Goal: Task Accomplishment & Management: Manage account settings

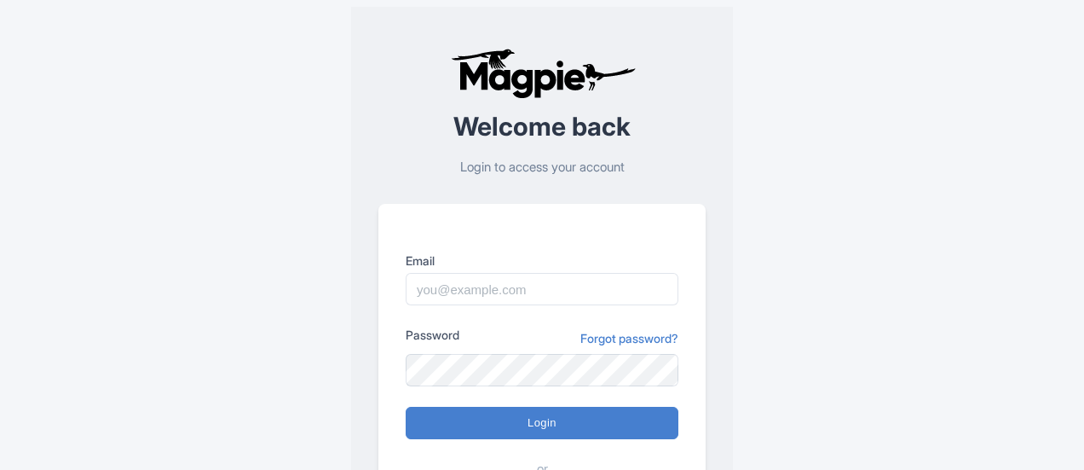
drag, startPoint x: 0, startPoint y: 0, endPoint x: 610, endPoint y: 364, distance: 710.7
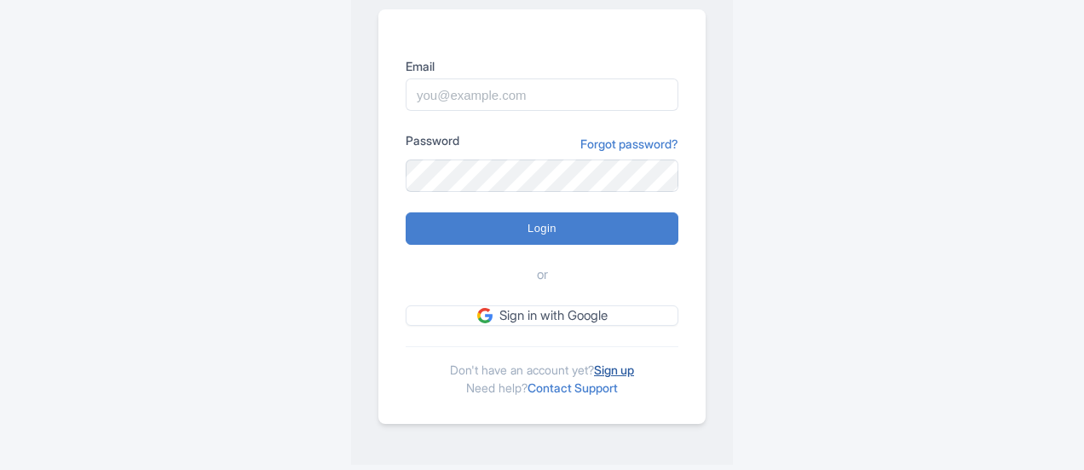
scroll to position [194, 0]
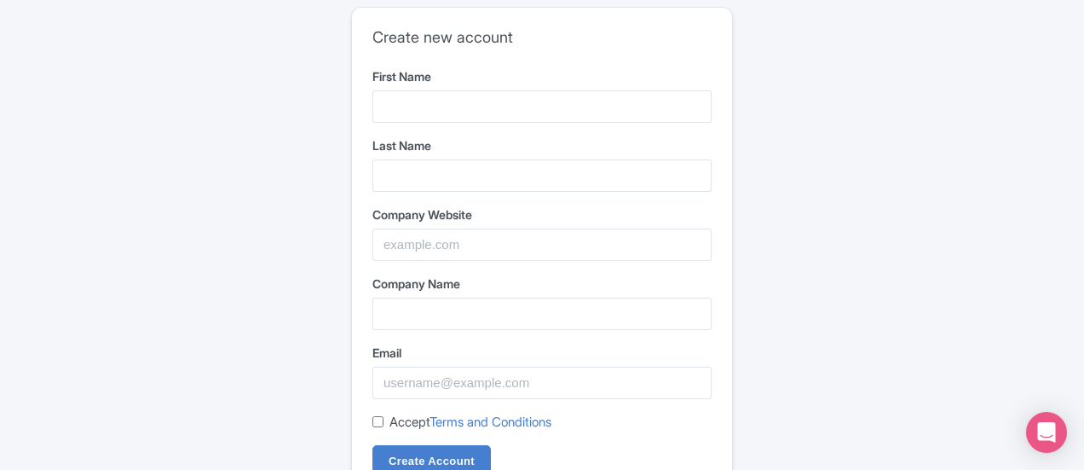
click at [465, 107] on input "First Name" at bounding box center [542, 106] width 339 height 32
type input "Premier"
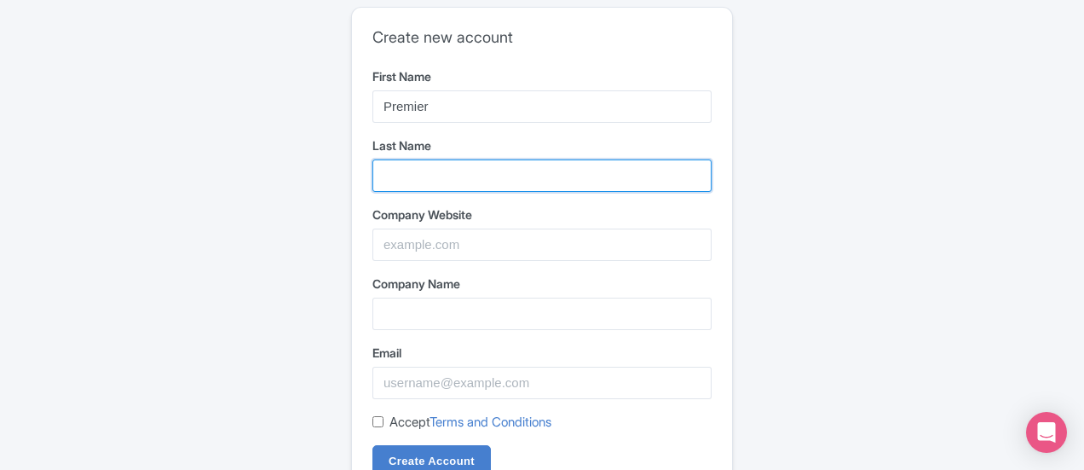
drag, startPoint x: 430, startPoint y: 168, endPoint x: 448, endPoint y: 192, distance: 30.4
click at [427, 170] on input "Last Name" at bounding box center [542, 175] width 339 height 32
type input "Luxury Club"
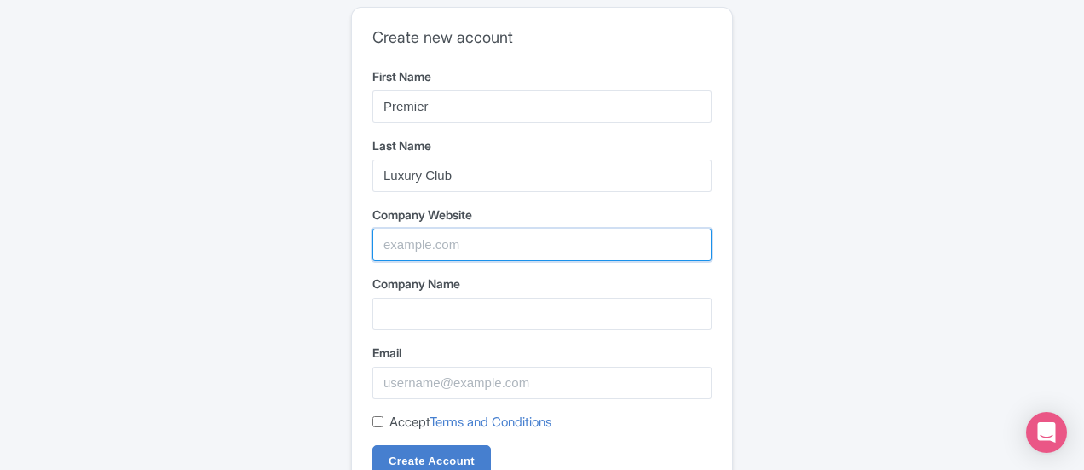
click at [421, 245] on input "Company Website" at bounding box center [542, 244] width 339 height 32
type input "https://www.premierluxuryclub.com/"
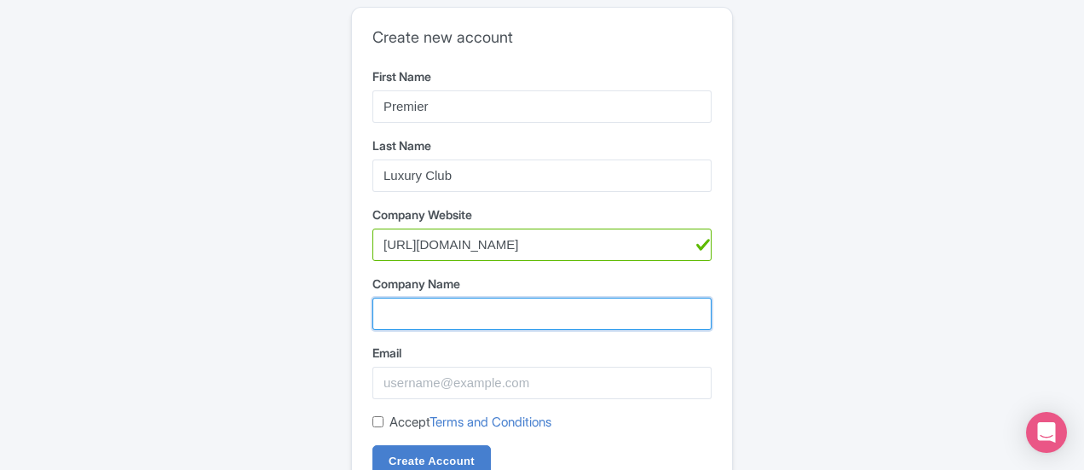
click at [453, 311] on input "Company Name" at bounding box center [542, 314] width 339 height 32
type input "Premier Luxury Club"
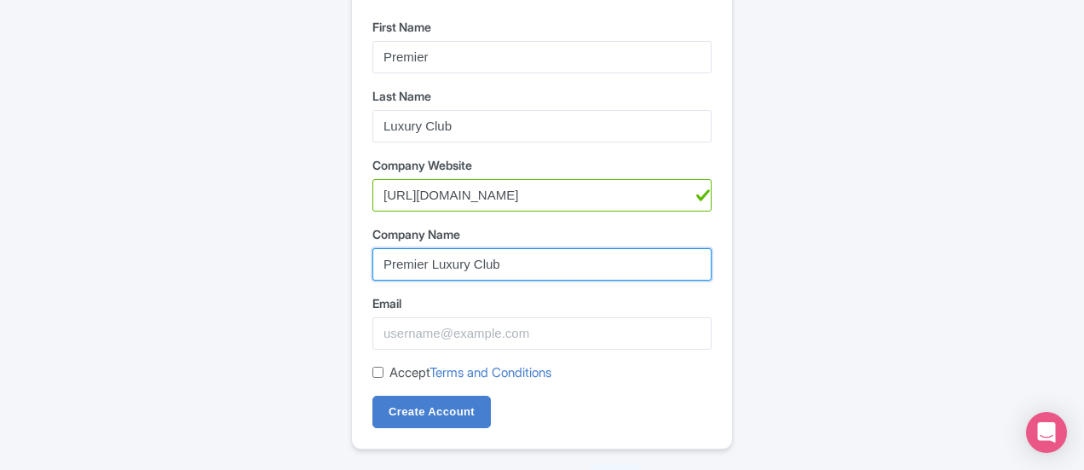
scroll to position [73, 0]
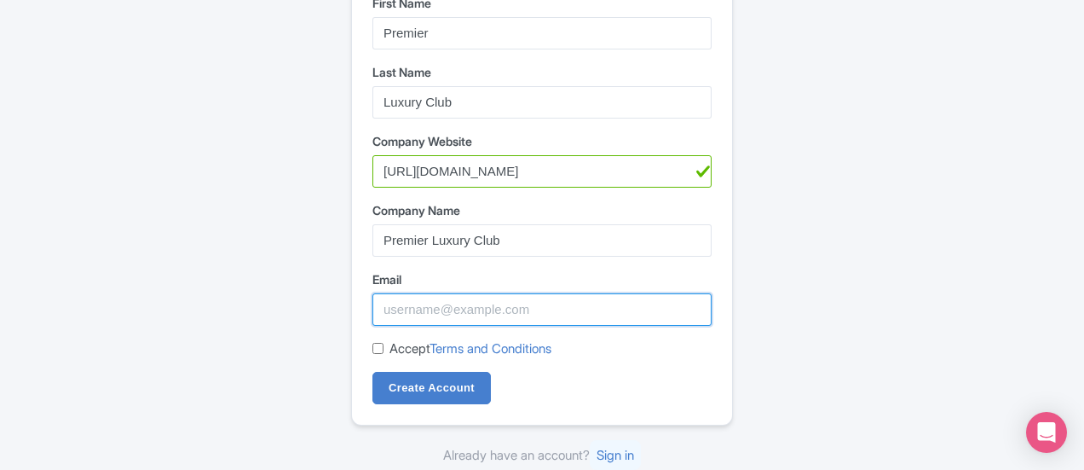
click at [479, 306] on input "Email" at bounding box center [542, 309] width 339 height 32
type input "[EMAIL_ADDRESS][DOMAIN_NAME]"
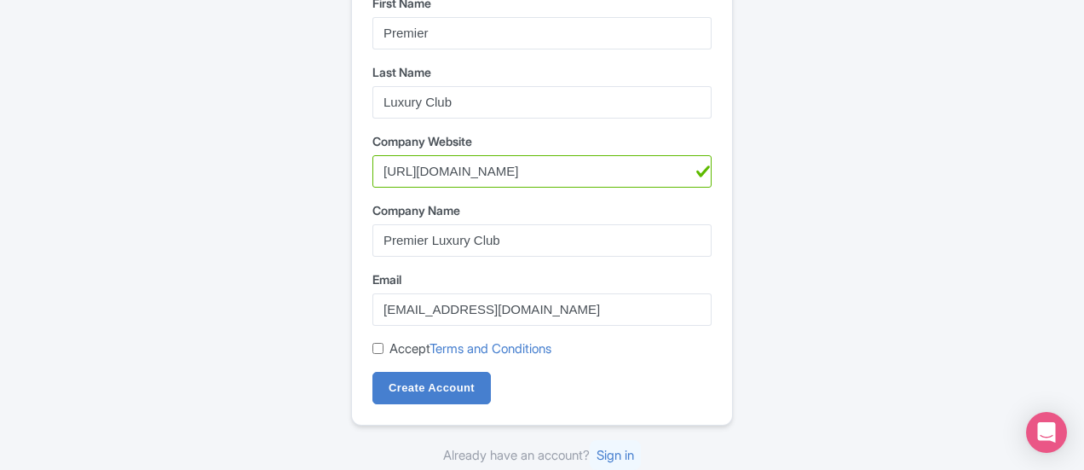
click at [375, 344] on input "Accept Terms and Conditions" at bounding box center [378, 348] width 11 height 11
checkbox input "true"
click at [443, 390] on input "Create Account" at bounding box center [432, 388] width 119 height 32
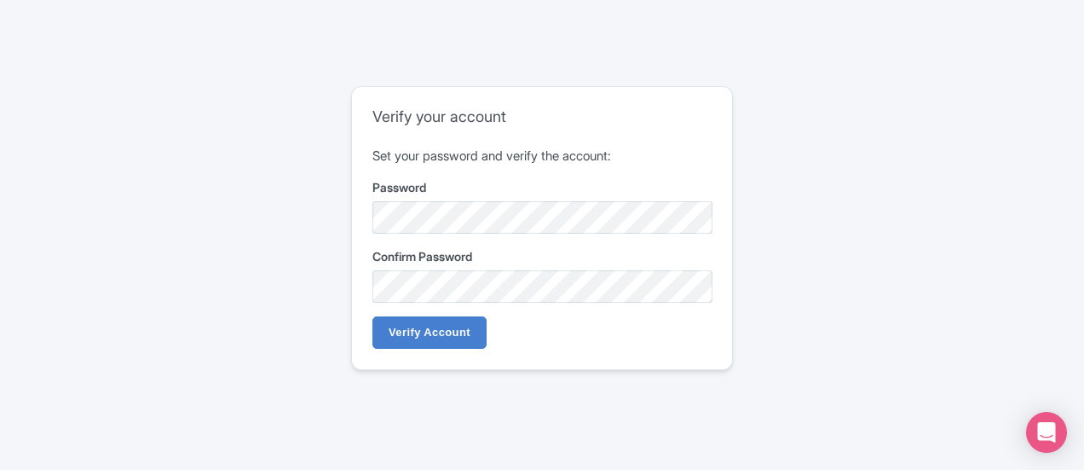
click at [436, 265] on label "Confirm Password" at bounding box center [542, 256] width 339 height 18
click at [423, 349] on div "Verify your account Set your password and verify the account: Password Confirm …" at bounding box center [542, 228] width 380 height 282
click at [435, 338] on input "Verify Account" at bounding box center [430, 332] width 114 height 32
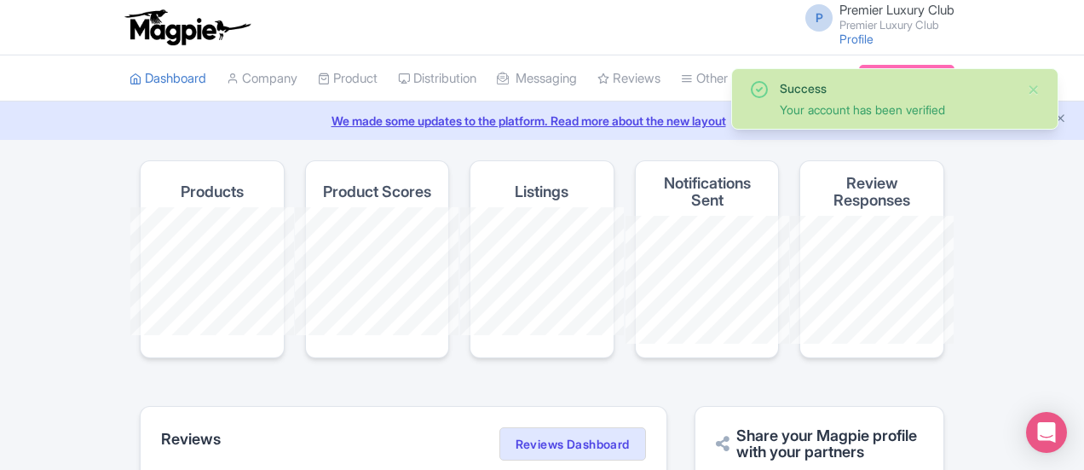
click at [955, 31] on div "P Premier Luxury Club Premier Luxury Club Profile Users Settings Sign out" at bounding box center [874, 26] width 159 height 47
click at [874, 37] on link "Profile" at bounding box center [857, 39] width 34 height 14
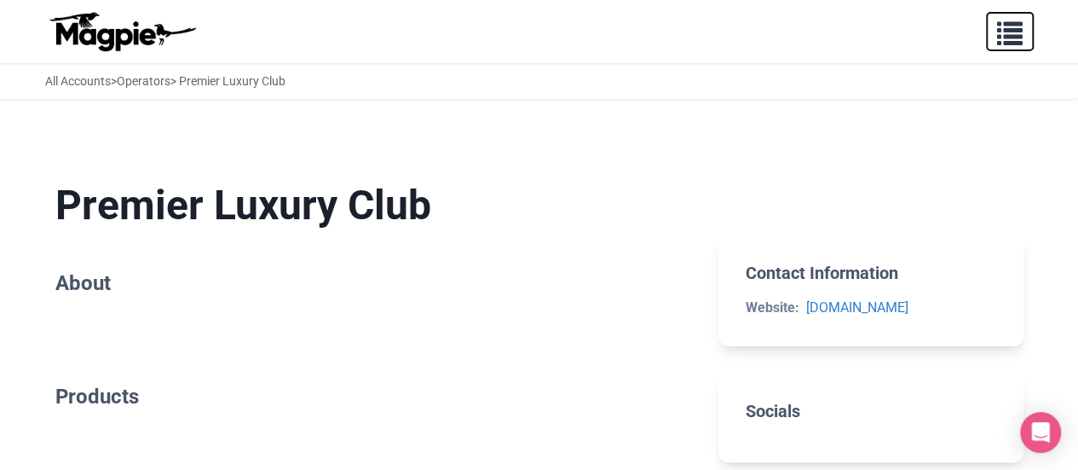
click at [1003, 38] on span "button" at bounding box center [1010, 30] width 26 height 26
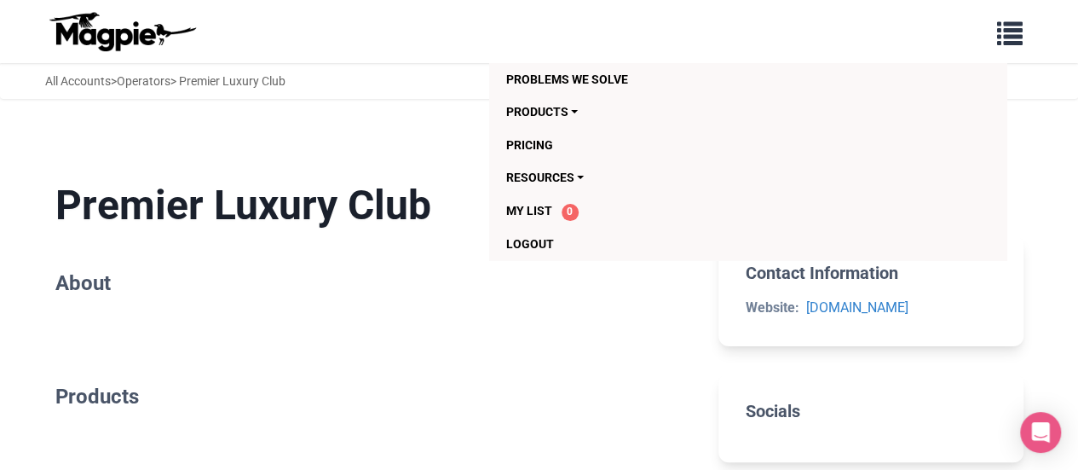
drag, startPoint x: 231, startPoint y: 83, endPoint x: 268, endPoint y: 81, distance: 36.7
click at [230, 82] on div "All Accounts > Operators > Premier Luxury Club" at bounding box center [165, 81] width 240 height 19
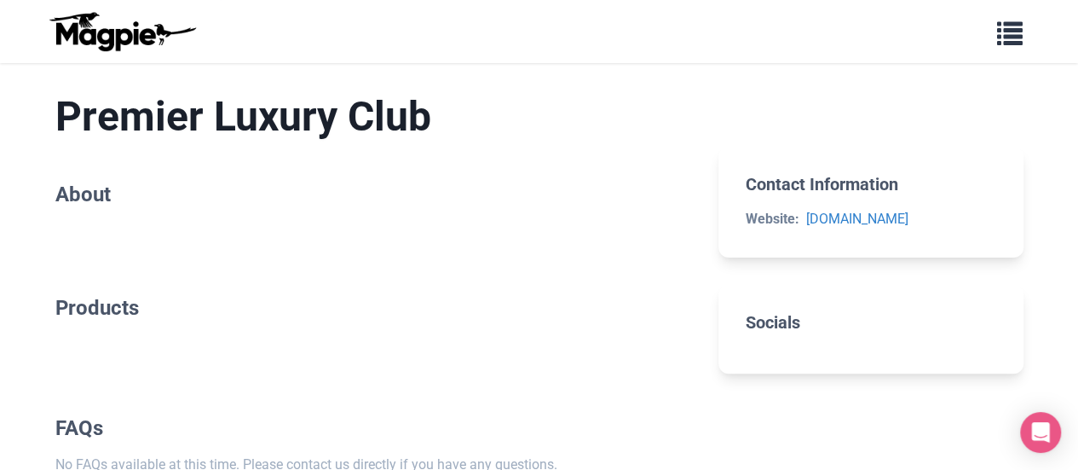
scroll to position [220, 0]
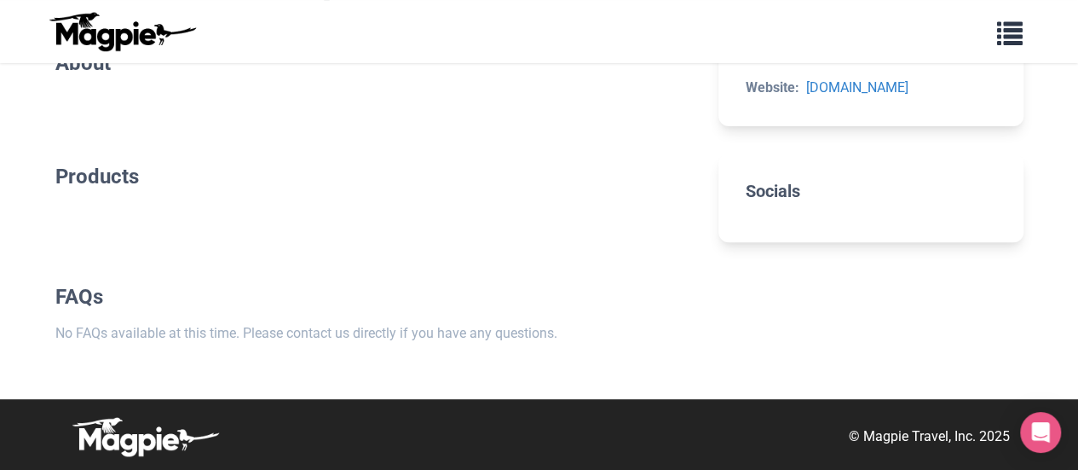
drag, startPoint x: 38, startPoint y: 229, endPoint x: 61, endPoint y: 267, distance: 43.6
click at [33, 238] on main "Premier Luxury Club About Products FAQs No FAQs available at this time. Please …" at bounding box center [539, 152] width 1023 height 493
click at [77, 270] on section "FAQs No FAQs available at this time. Please contact us directly if you have any…" at bounding box center [373, 314] width 637 height 114
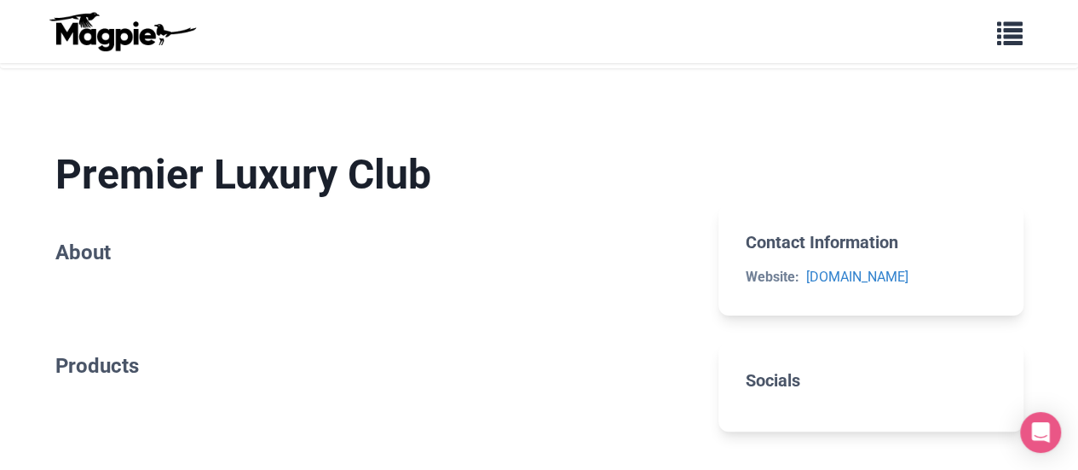
scroll to position [0, 0]
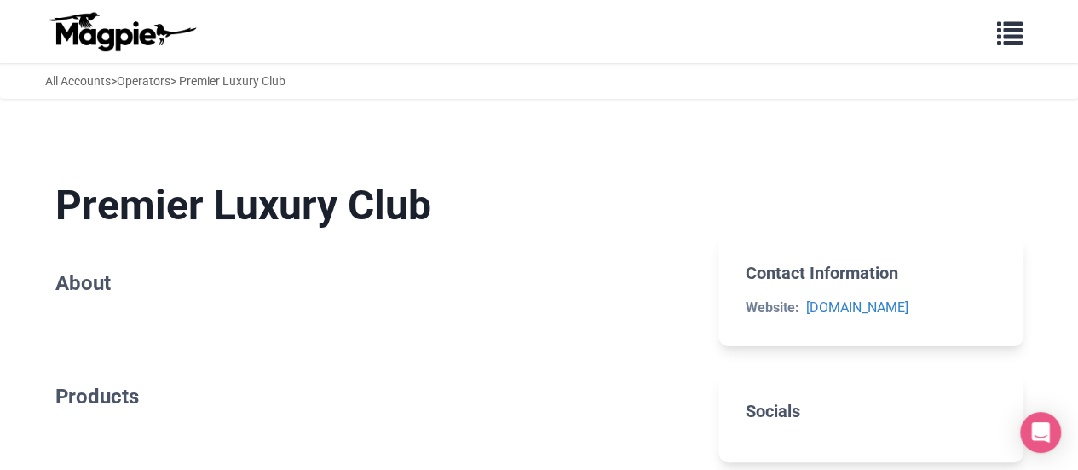
drag, startPoint x: 122, startPoint y: 198, endPoint x: 82, endPoint y: 272, distance: 84.3
click at [98, 247] on section "Premier Luxury Club About" at bounding box center [373, 241] width 637 height 176
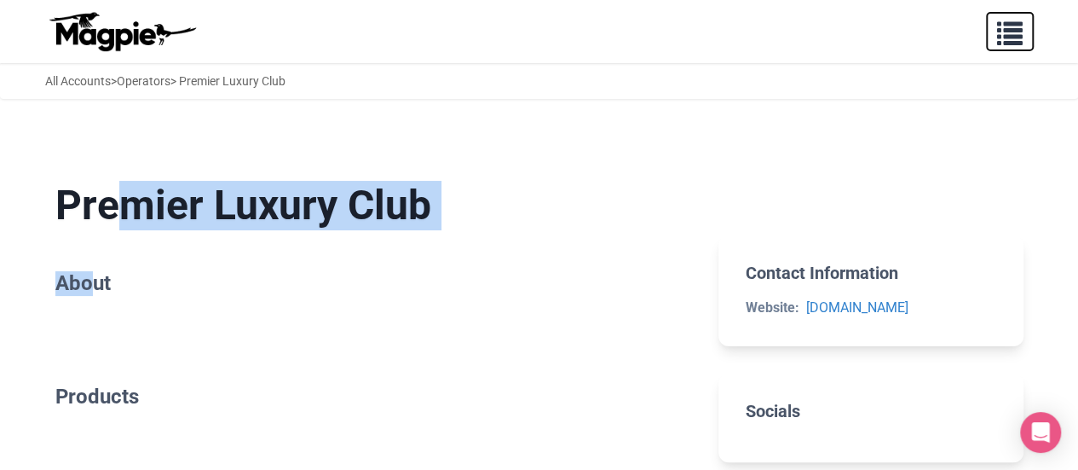
click at [1019, 33] on span "button" at bounding box center [1010, 30] width 26 height 26
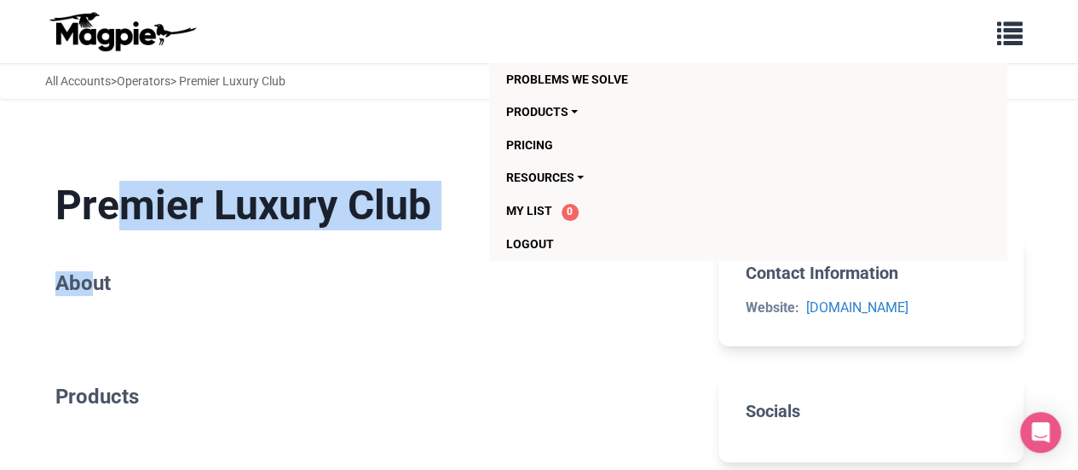
click at [133, 30] on img at bounding box center [121, 31] width 153 height 41
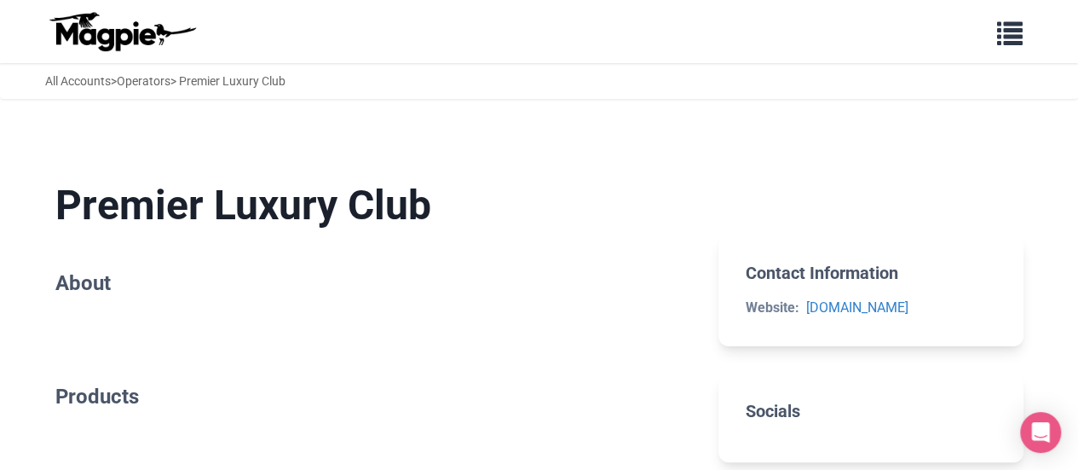
click at [217, 82] on div "All Accounts > Operators > Premier Luxury Club" at bounding box center [165, 81] width 240 height 19
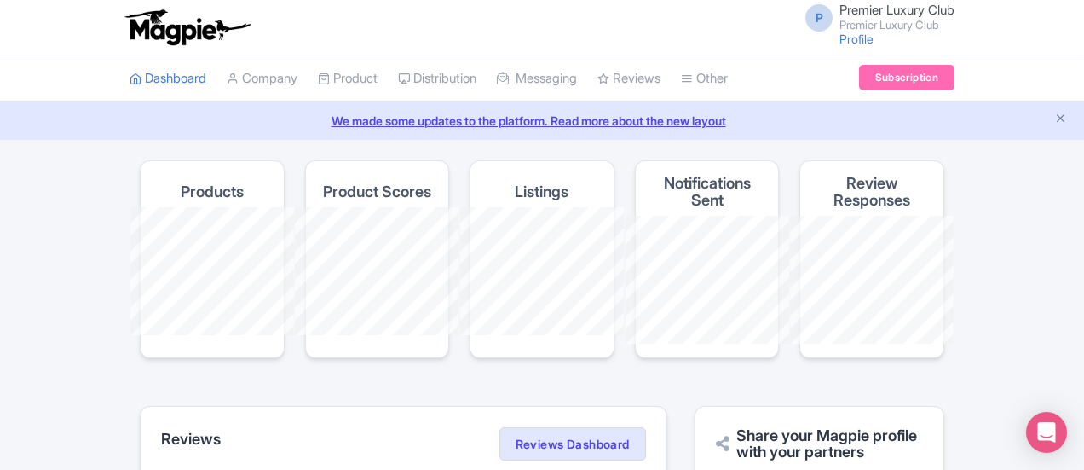
click at [953, 10] on span "Premier Luxury Club" at bounding box center [897, 10] width 115 height 16
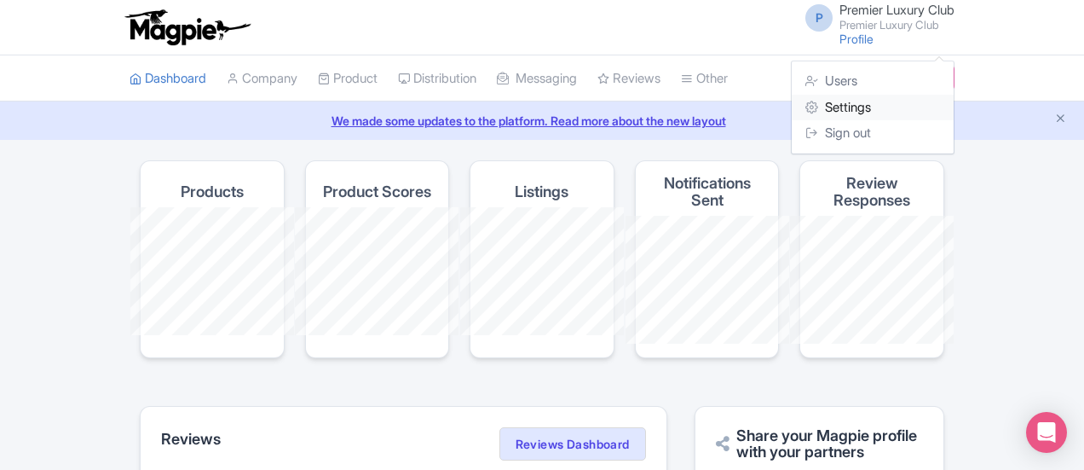
click at [944, 101] on link "Settings" at bounding box center [873, 108] width 162 height 26
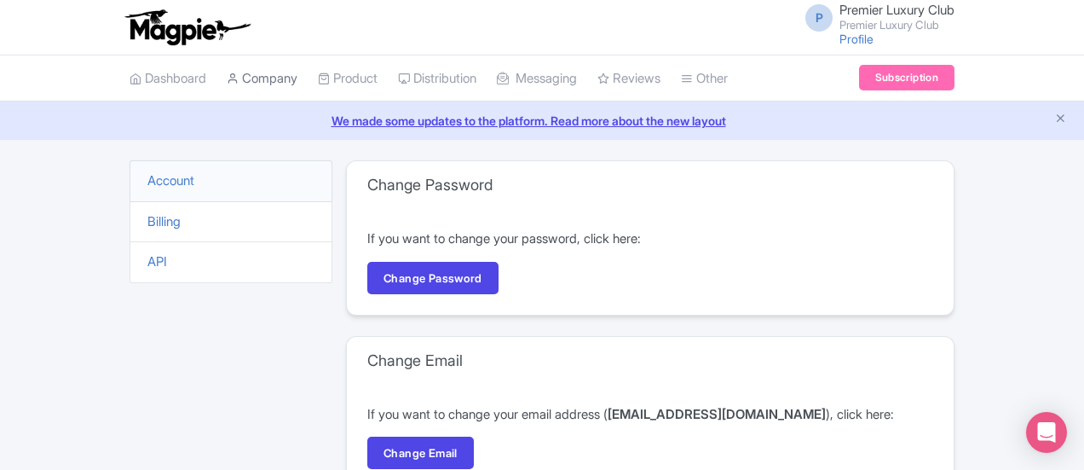
click at [227, 80] on link "Company" at bounding box center [262, 78] width 71 height 47
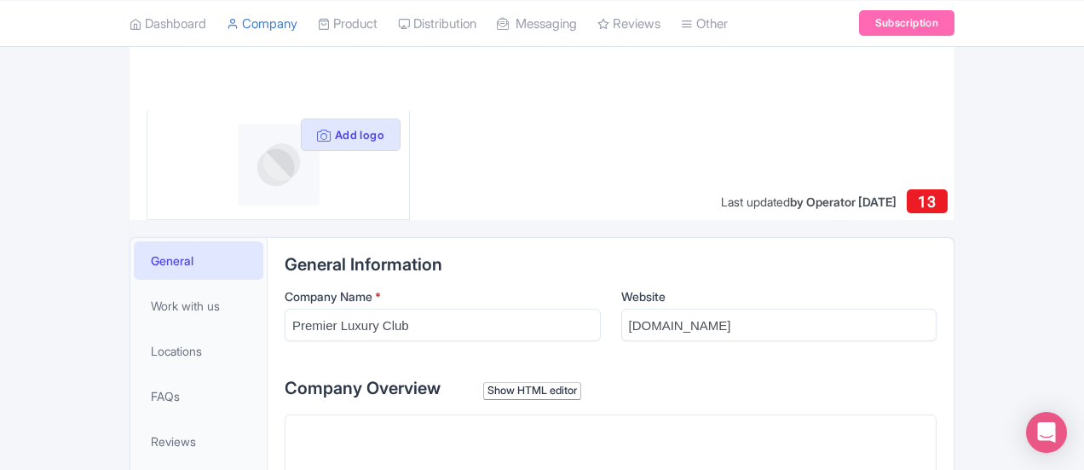
scroll to position [85, 0]
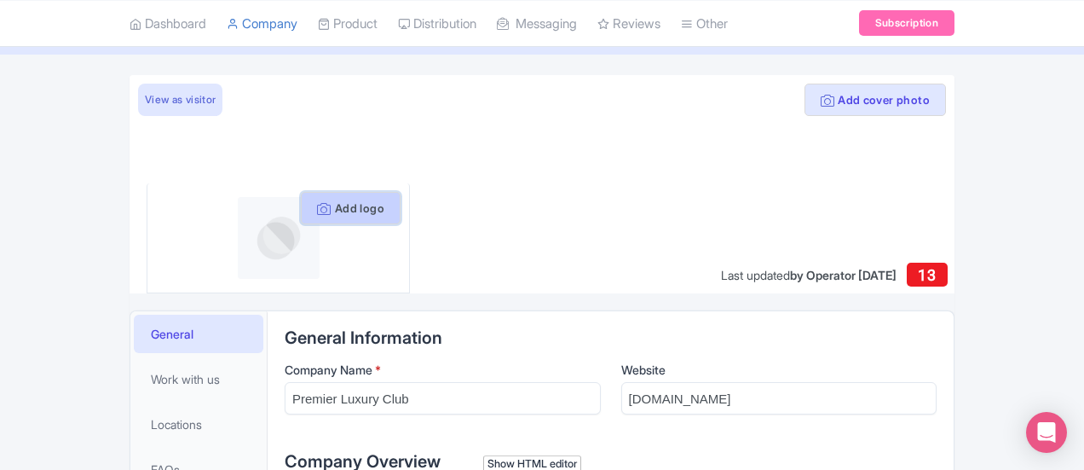
click at [314, 204] on button "Add logo" at bounding box center [351, 208] width 100 height 32
click at [315, 210] on button "Add logo" at bounding box center [351, 208] width 100 height 32
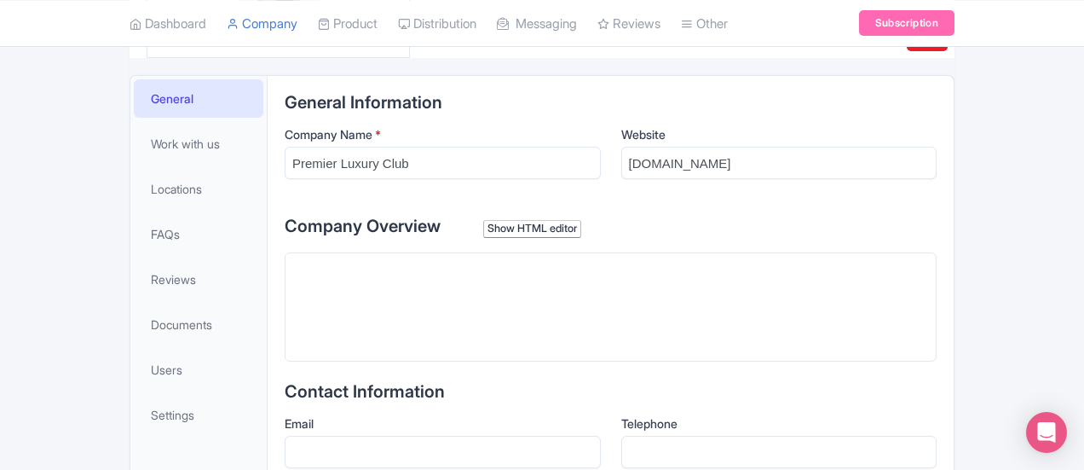
scroll to position [341, 0]
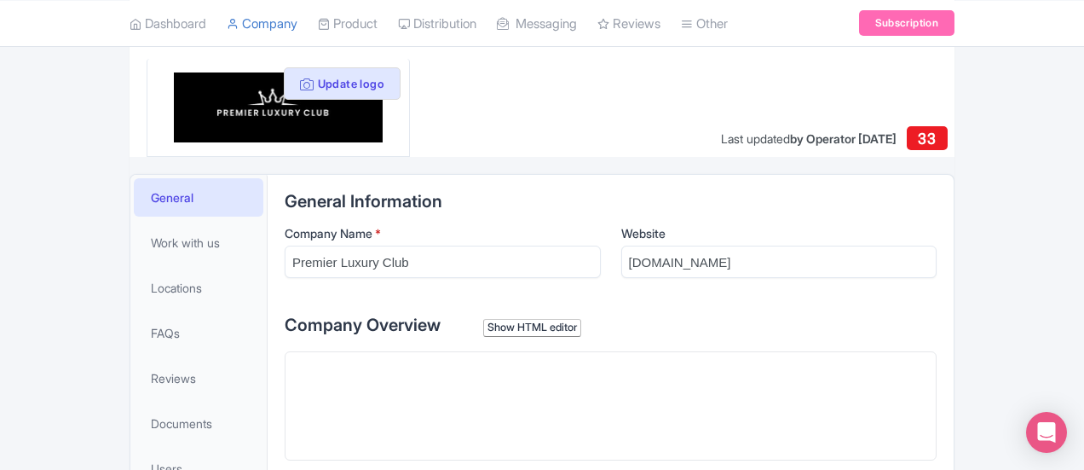
scroll to position [171, 0]
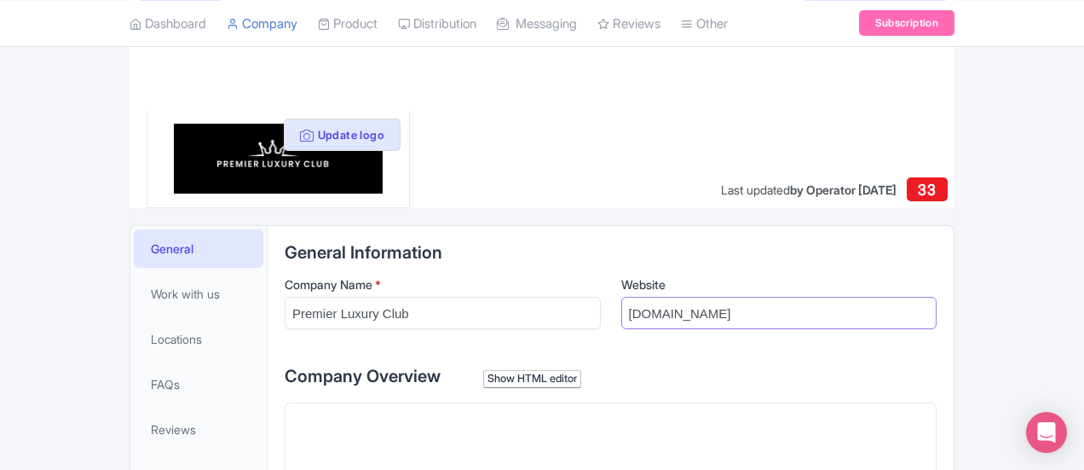
click at [714, 323] on input "[DOMAIN_NAME]" at bounding box center [779, 313] width 316 height 32
click at [719, 312] on input "[DOMAIN_NAME]" at bounding box center [779, 313] width 316 height 32
paste input "https://www.premierluxuryclub.com/"
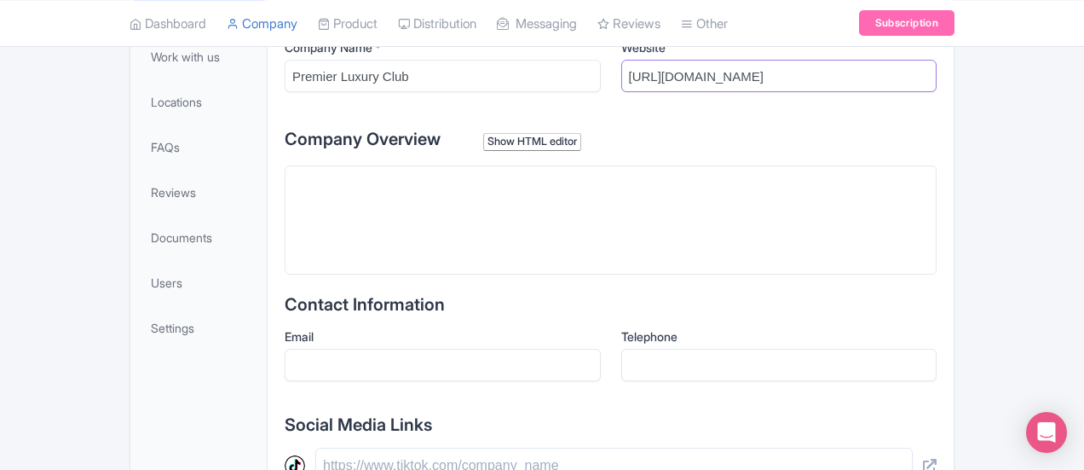
scroll to position [426, 0]
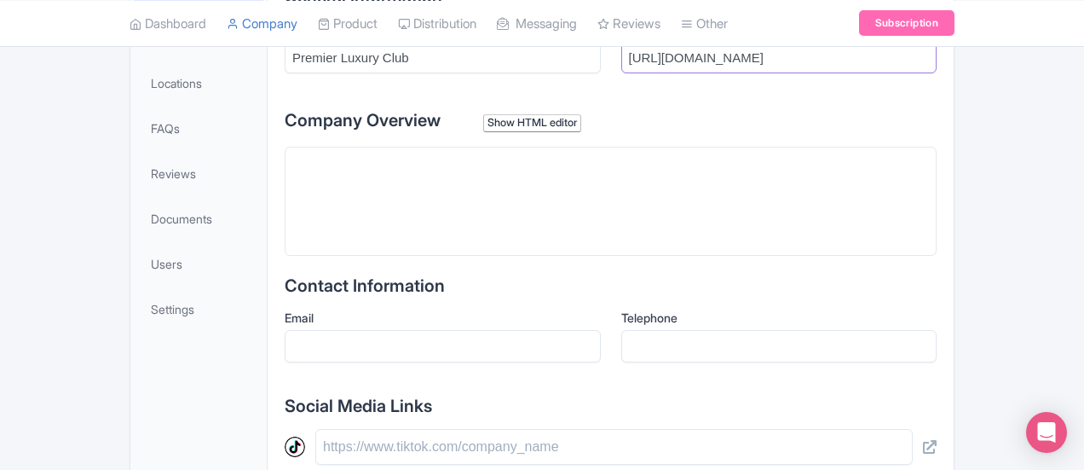
type input "https://www.premierluxuryclub.com/"
click at [329, 194] on trix-editor at bounding box center [611, 201] width 652 height 109
paste trix-editor "<div>Premier Luxury Club specializes in luxury car rentals in Scottsdale, offer…"
type trix-editor "<div>Premier Luxury Club specializes in luxury car rentals in Scottsdale, offer…"
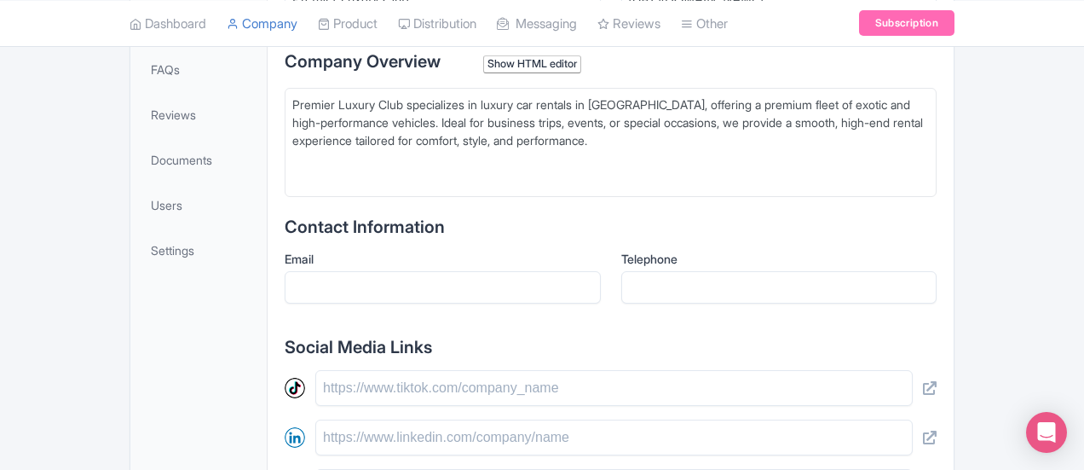
scroll to position [512, 0]
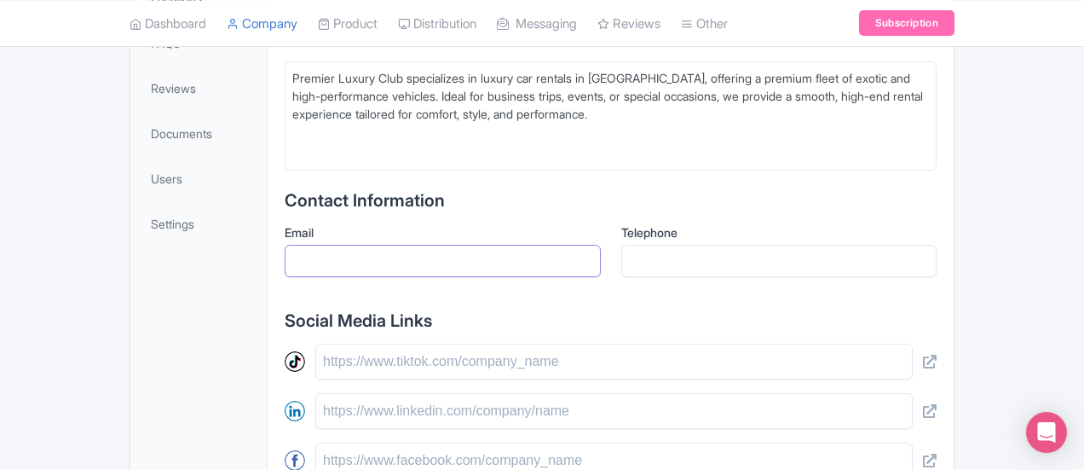
click at [407, 253] on input "Email" at bounding box center [443, 261] width 316 height 32
paste input "[EMAIL_ADDRESS][DOMAIN_NAME]"
type input "[EMAIL_ADDRESS][DOMAIN_NAME]"
click at [710, 259] on input "Telephone" at bounding box center [779, 261] width 316 height 32
paste input "[PHONE_NUMBER]"
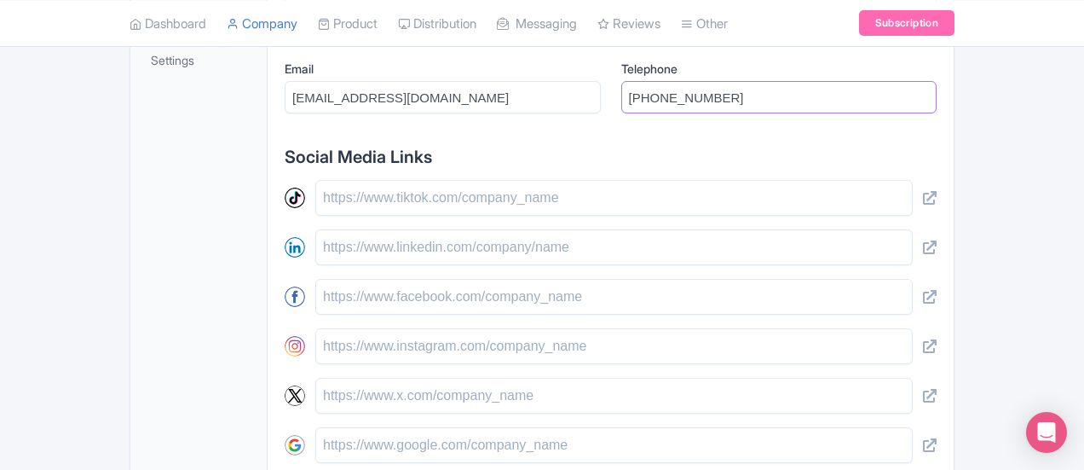
scroll to position [682, 0]
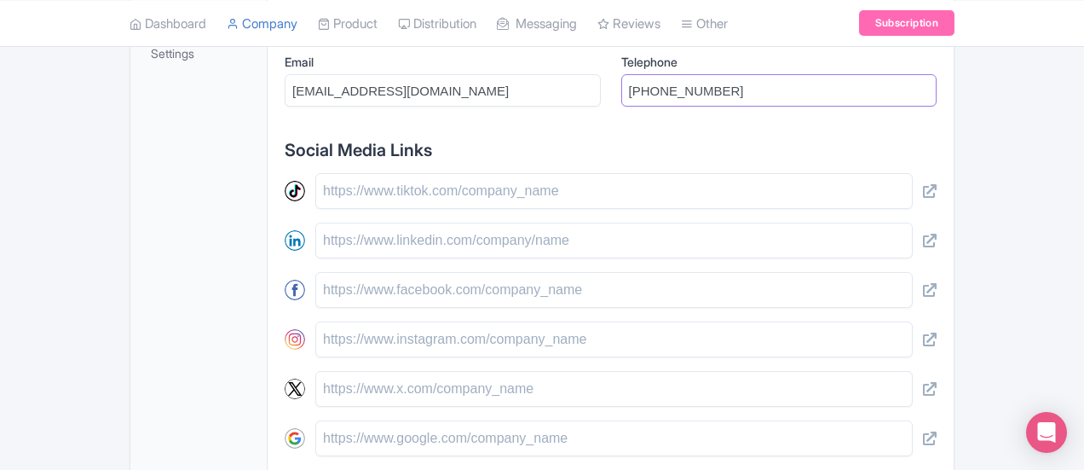
type input "[PHONE_NUMBER]"
click at [315, 194] on input "text" at bounding box center [614, 191] width 598 height 36
click at [315, 278] on input "text" at bounding box center [614, 290] width 598 height 36
paste input "[URL][DOMAIN_NAME]"
type input "[URL][DOMAIN_NAME]"
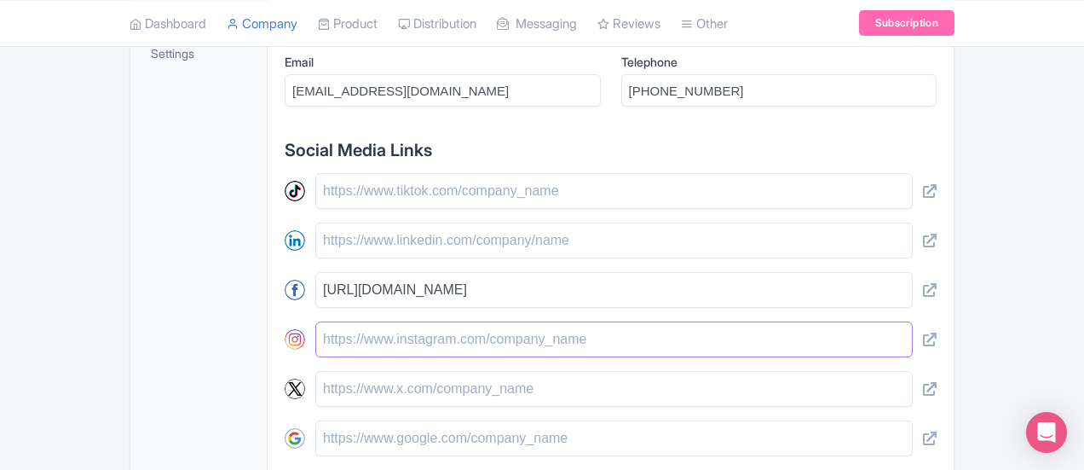
click at [315, 338] on input "text" at bounding box center [614, 339] width 598 height 36
paste input "[URL][DOMAIN_NAME]"
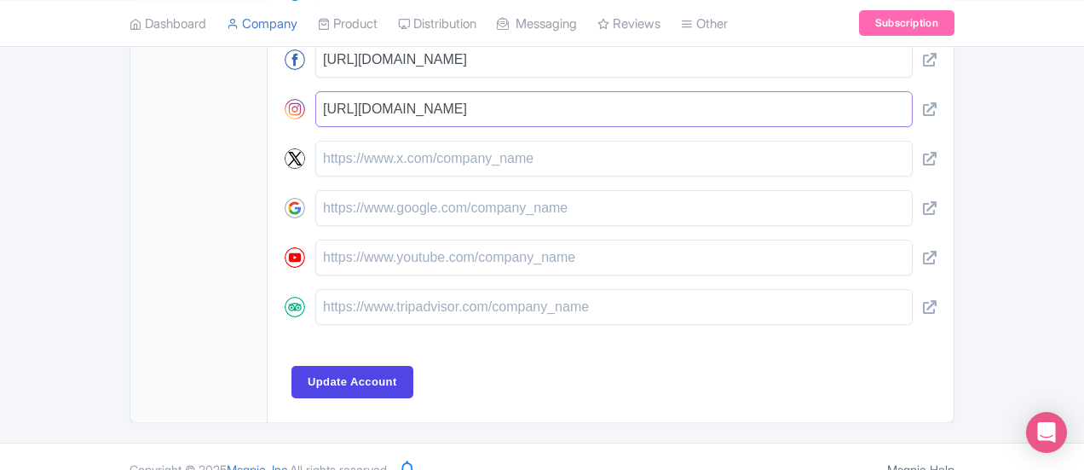
scroll to position [931, 0]
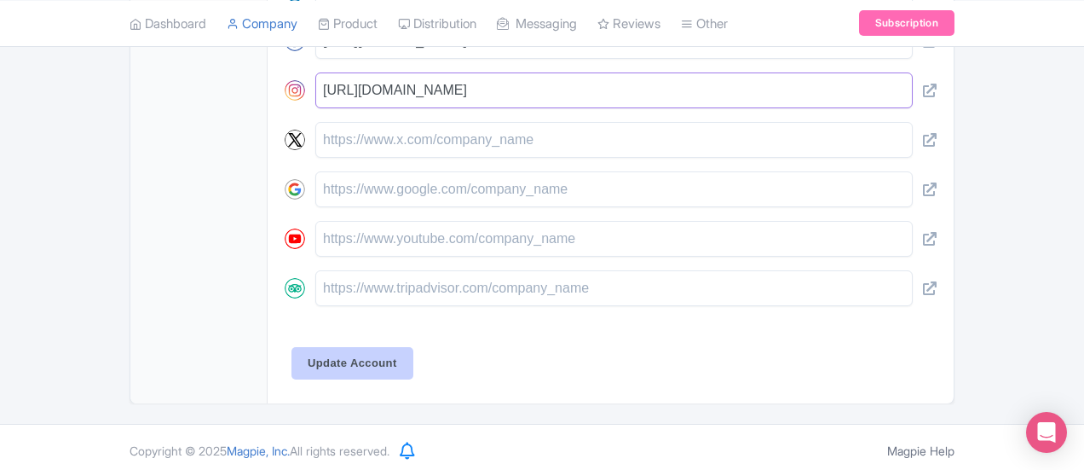
type input "[URL][DOMAIN_NAME]"
click at [292, 347] on input "Update Account" at bounding box center [353, 363] width 122 height 32
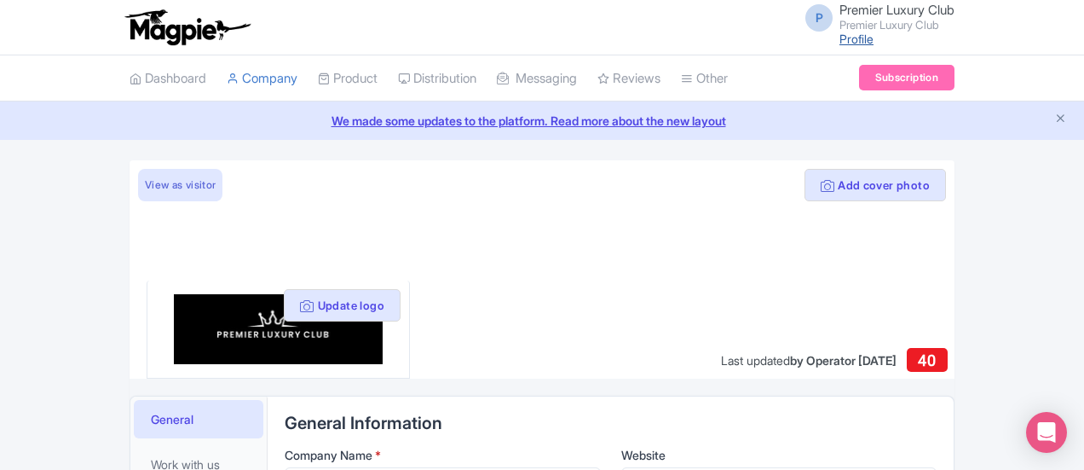
click at [874, 45] on link "Profile" at bounding box center [857, 39] width 34 height 14
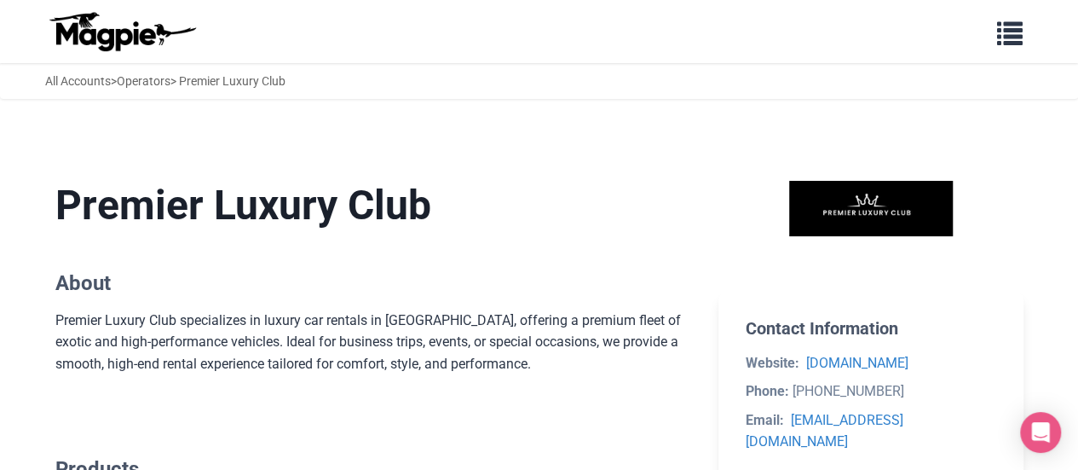
click at [486, 341] on div "Premier Luxury Club specializes in luxury car rentals in [GEOGRAPHIC_DATA], off…" at bounding box center [373, 342] width 637 height 66
click at [506, 340] on div "Premier Luxury Club specializes in luxury car rentals in [GEOGRAPHIC_DATA], off…" at bounding box center [373, 342] width 637 height 66
click at [541, 338] on div "Premier Luxury Club specializes in luxury car rentals in [GEOGRAPHIC_DATA], off…" at bounding box center [373, 342] width 637 height 66
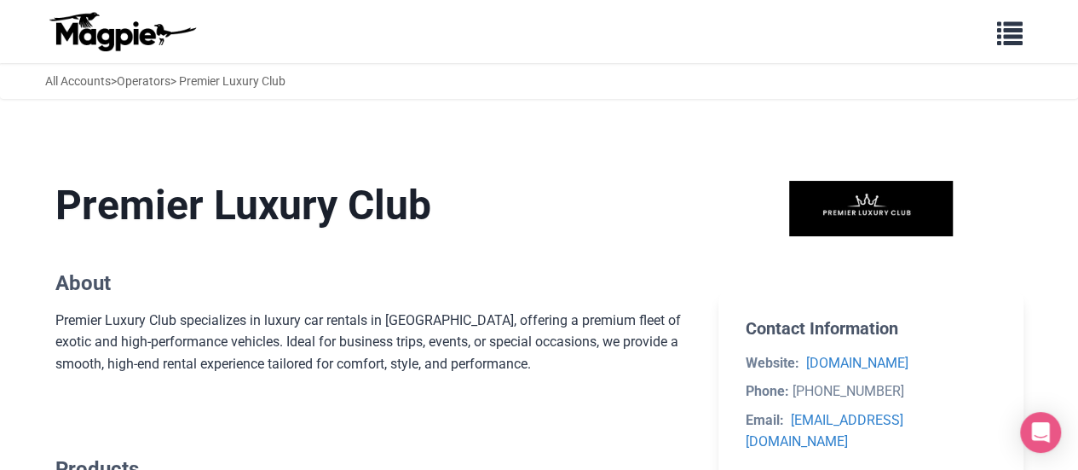
click at [569, 343] on div "Premier Luxury Club specializes in luxury car rentals in [GEOGRAPHIC_DATA], off…" at bounding box center [373, 342] width 637 height 66
click at [626, 342] on div "Premier Luxury Club specializes in luxury car rentals in [GEOGRAPHIC_DATA], off…" at bounding box center [373, 342] width 637 height 66
click at [629, 325] on div "Premier Luxury Club specializes in luxury car rentals in [GEOGRAPHIC_DATA], off…" at bounding box center [373, 342] width 637 height 66
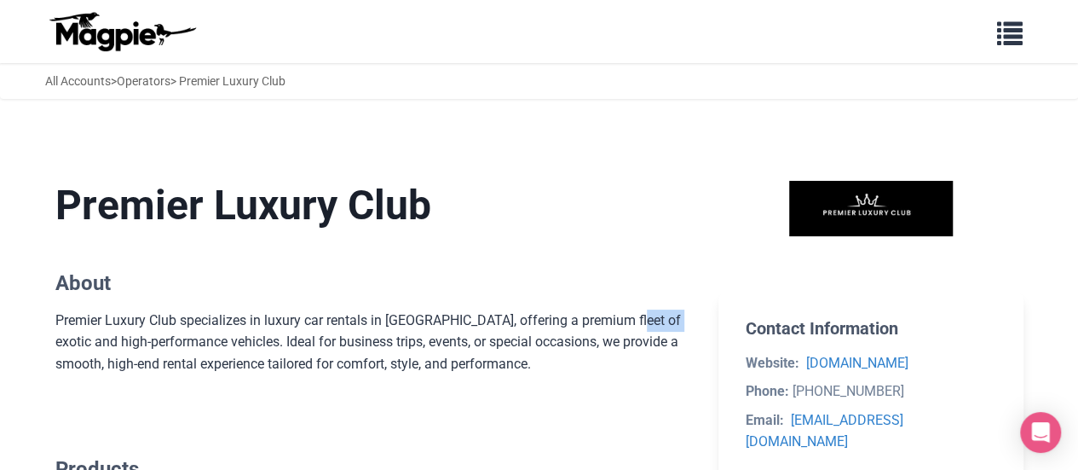
click at [629, 325] on div "Premier Luxury Club specializes in luxury car rentals in [GEOGRAPHIC_DATA], off…" at bounding box center [373, 342] width 637 height 66
click at [670, 321] on div "Premier Luxury Club specializes in luxury car rentals in [GEOGRAPHIC_DATA], off…" at bounding box center [373, 342] width 637 height 66
click at [560, 321] on div "Premier Luxury Club specializes in luxury car rentals in [GEOGRAPHIC_DATA], off…" at bounding box center [373, 342] width 637 height 66
click at [605, 316] on div "Premier Luxury Club specializes in luxury car rentals in [GEOGRAPHIC_DATA], off…" at bounding box center [373, 342] width 637 height 66
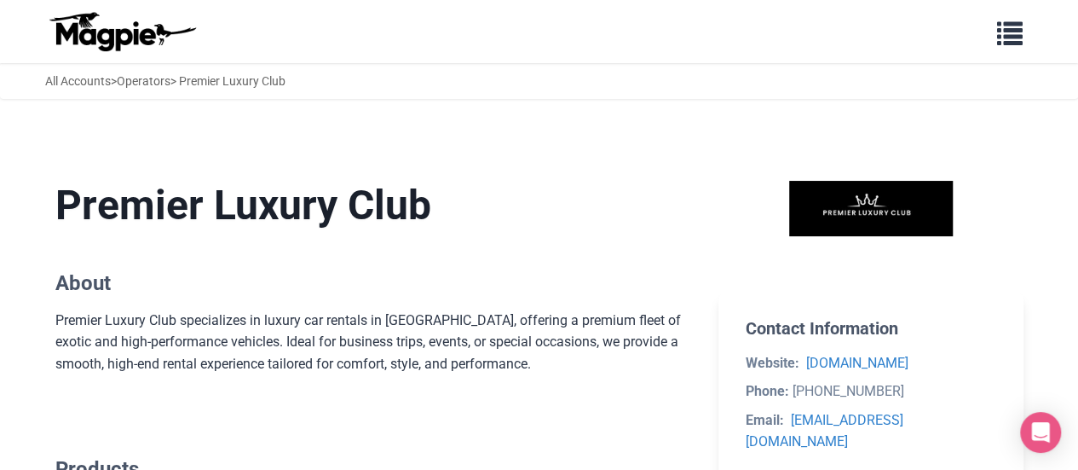
click at [580, 323] on div "Premier Luxury Club specializes in luxury car rentals in [GEOGRAPHIC_DATA], off…" at bounding box center [373, 342] width 637 height 66
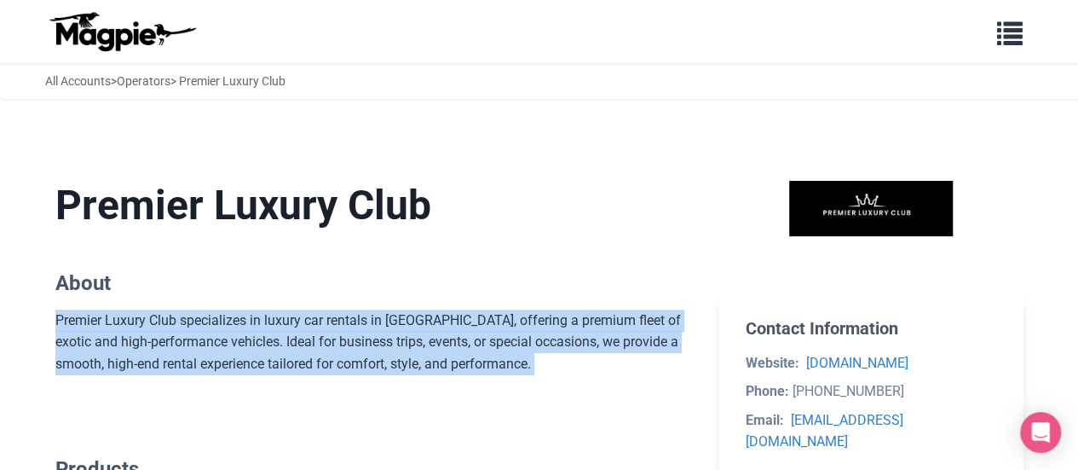
click at [580, 323] on div "Premier Luxury Club specializes in luxury car rentals in [GEOGRAPHIC_DATA], off…" at bounding box center [373, 342] width 637 height 66
click at [601, 325] on div "Premier Luxury Club specializes in luxury car rentals in [GEOGRAPHIC_DATA], off…" at bounding box center [373, 342] width 637 height 66
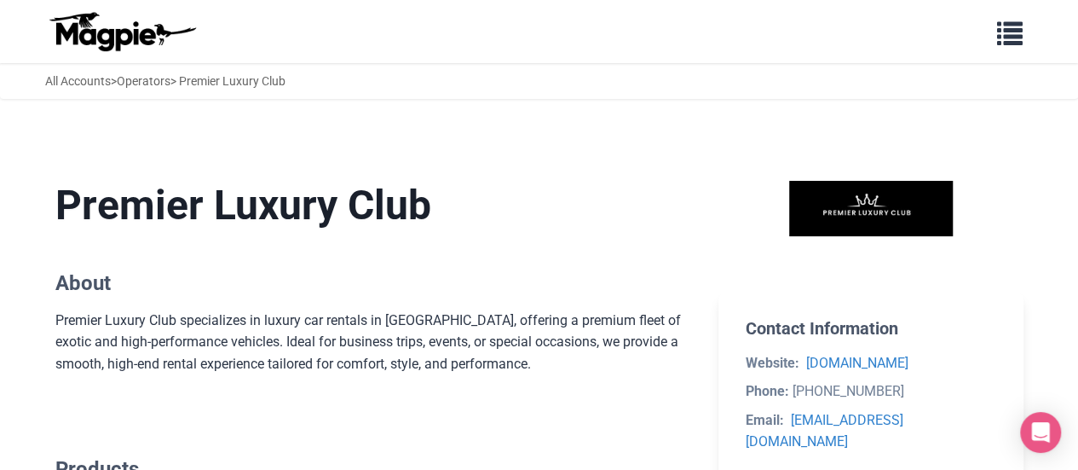
click at [626, 323] on div "Premier Luxury Club specializes in luxury car rentals in [GEOGRAPHIC_DATA], off…" at bounding box center [373, 342] width 637 height 66
click at [607, 320] on div "Premier Luxury Club specializes in luxury car rentals in [GEOGRAPHIC_DATA], off…" at bounding box center [373, 342] width 637 height 66
click at [577, 321] on div "Premier Luxury Club specializes in luxury car rentals in [GEOGRAPHIC_DATA], off…" at bounding box center [373, 342] width 637 height 66
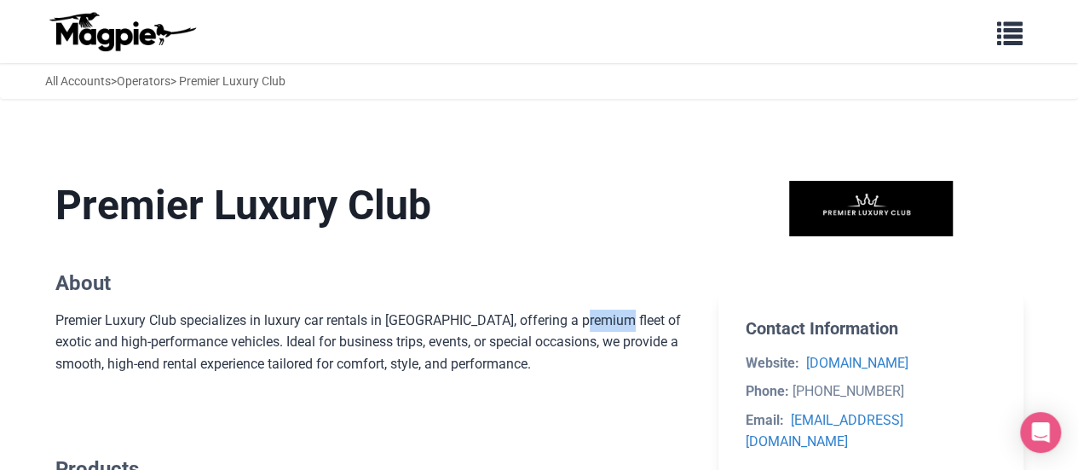
click at [577, 321] on div "Premier Luxury Club specializes in luxury car rentals in [GEOGRAPHIC_DATA], off…" at bounding box center [373, 342] width 637 height 66
click at [546, 323] on div "Premier Luxury Club specializes in luxury car rentals in [GEOGRAPHIC_DATA], off…" at bounding box center [373, 342] width 637 height 66
click at [465, 324] on div "Premier Luxury Club specializes in luxury car rentals in [GEOGRAPHIC_DATA], off…" at bounding box center [373, 342] width 637 height 66
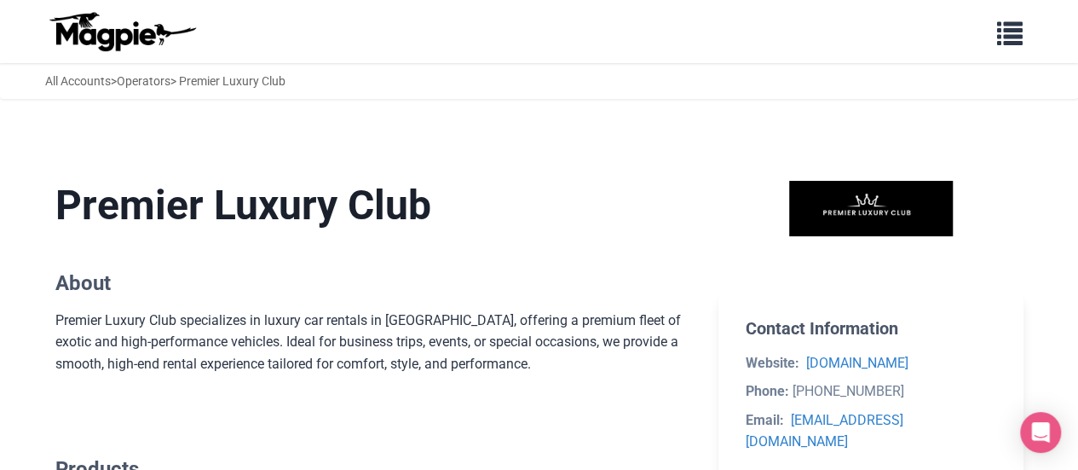
click at [416, 327] on div "Premier Luxury Club specializes in luxury car rentals in [GEOGRAPHIC_DATA], off…" at bounding box center [373, 342] width 637 height 66
click at [338, 321] on div "Premier Luxury Club specializes in luxury car rentals in [GEOGRAPHIC_DATA], off…" at bounding box center [373, 342] width 637 height 66
click at [265, 325] on div "Premier Luxury Club specializes in luxury car rentals in [GEOGRAPHIC_DATA], off…" at bounding box center [373, 342] width 637 height 66
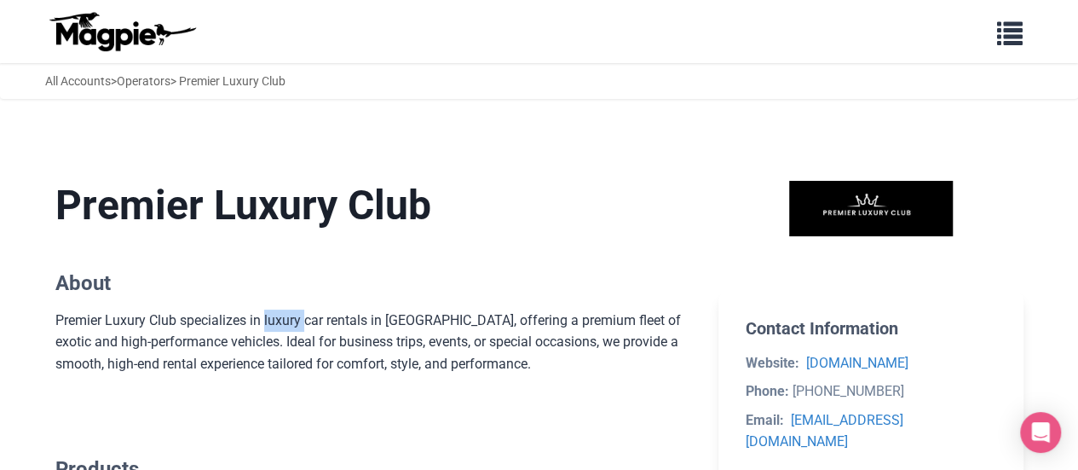
click at [265, 325] on div "Premier Luxury Club specializes in luxury car rentals in [GEOGRAPHIC_DATA], off…" at bounding box center [373, 342] width 637 height 66
click at [228, 322] on div "Premier Luxury Club specializes in luxury car rentals in [GEOGRAPHIC_DATA], off…" at bounding box center [373, 342] width 637 height 66
click at [154, 327] on div "Premier Luxury Club specializes in luxury car rentals in [GEOGRAPHIC_DATA], off…" at bounding box center [373, 342] width 637 height 66
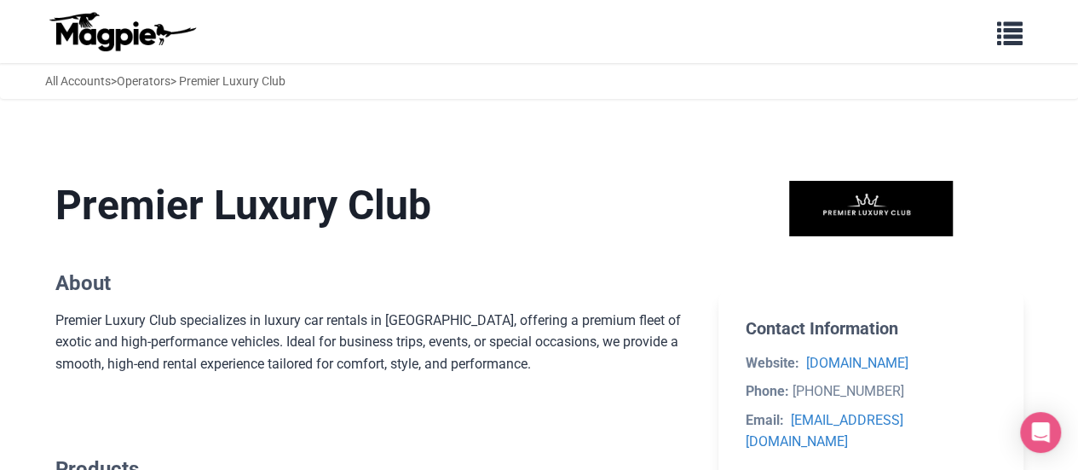
click at [124, 318] on div "Premier Luxury Club specializes in luxury car rentals in [GEOGRAPHIC_DATA], off…" at bounding box center [373, 342] width 637 height 66
click at [79, 326] on div "Premier Luxury Club specializes in luxury car rentals in [GEOGRAPHIC_DATA], off…" at bounding box center [373, 342] width 637 height 66
click at [99, 344] on div "Premier Luxury Club specializes in luxury car rentals in [GEOGRAPHIC_DATA], off…" at bounding box center [373, 342] width 637 height 66
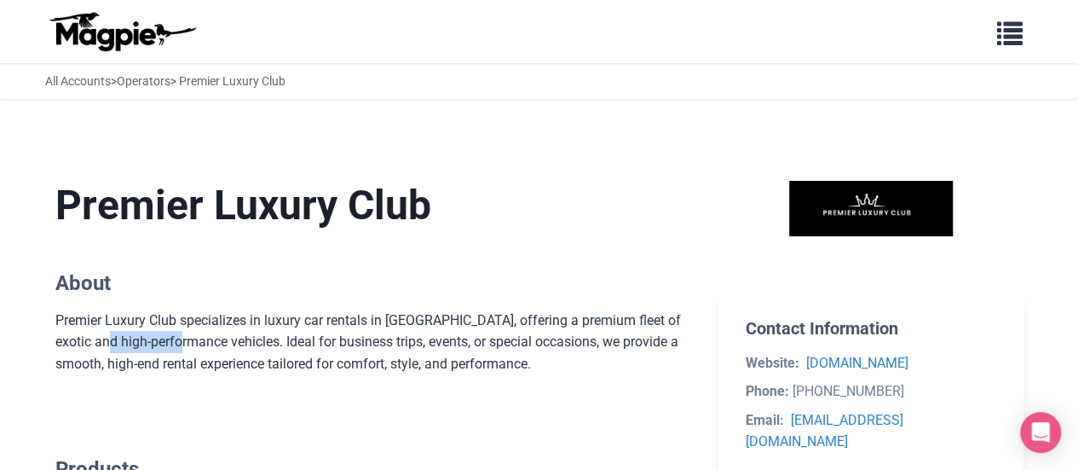
click at [99, 344] on div "Premier Luxury Club specializes in luxury car rentals in [GEOGRAPHIC_DATA], off…" at bounding box center [373, 342] width 637 height 66
click at [172, 340] on div "Premier Luxury Club specializes in luxury car rentals in [GEOGRAPHIC_DATA], off…" at bounding box center [373, 342] width 637 height 66
click at [139, 347] on div "Premier Luxury Club specializes in luxury car rentals in [GEOGRAPHIC_DATA], off…" at bounding box center [373, 342] width 637 height 66
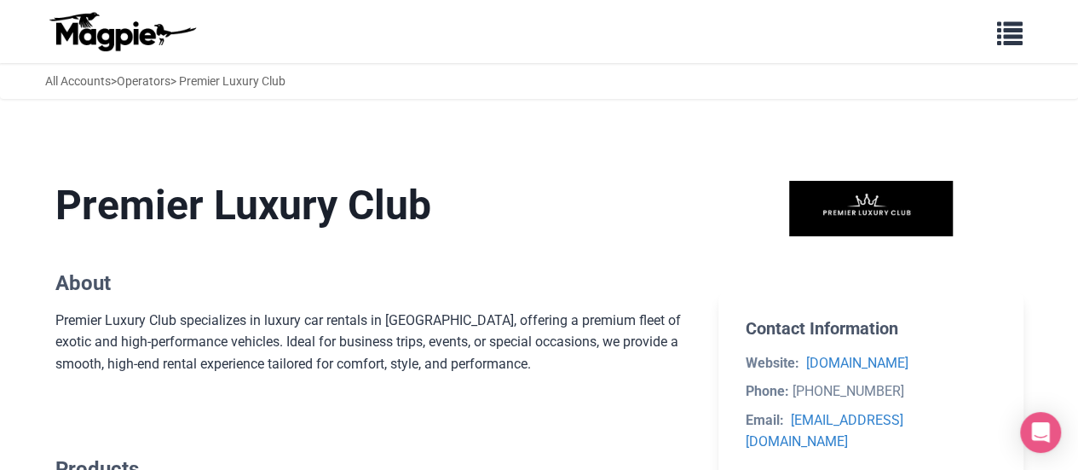
click at [188, 340] on div "Premier Luxury Club specializes in luxury car rentals in [GEOGRAPHIC_DATA], off…" at bounding box center [373, 342] width 637 height 66
click at [230, 347] on div "Premier Luxury Club specializes in luxury car rentals in [GEOGRAPHIC_DATA], off…" at bounding box center [373, 342] width 637 height 66
click at [259, 350] on div "Premier Luxury Club specializes in luxury car rentals in [GEOGRAPHIC_DATA], off…" at bounding box center [373, 342] width 637 height 66
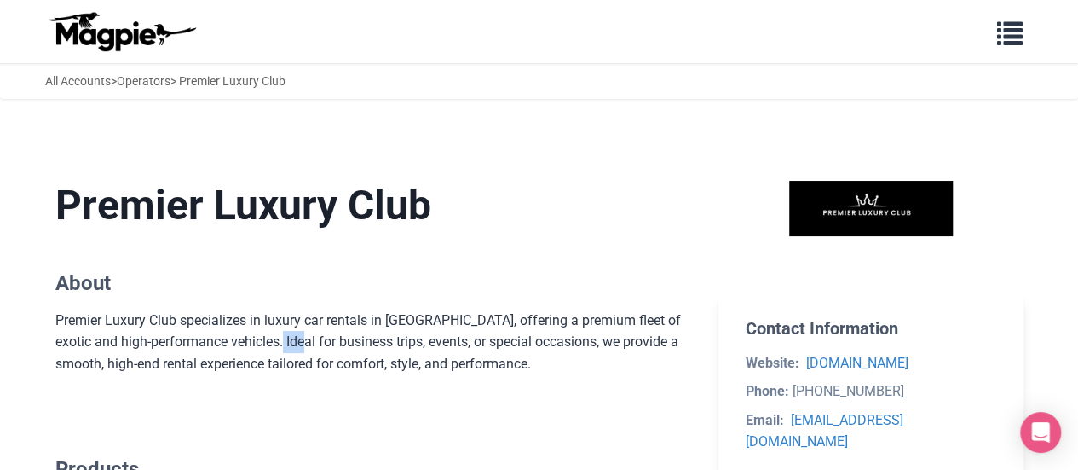
click at [259, 350] on div "Premier Luxury Club specializes in luxury car rentals in [GEOGRAPHIC_DATA], off…" at bounding box center [373, 342] width 637 height 66
click at [281, 349] on div "Premier Luxury Club specializes in luxury car rentals in [GEOGRAPHIC_DATA], off…" at bounding box center [373, 342] width 637 height 66
click at [334, 347] on div "Premier Luxury Club specializes in luxury car rentals in [GEOGRAPHIC_DATA], off…" at bounding box center [373, 342] width 637 height 66
